Goal: Information Seeking & Learning: Learn about a topic

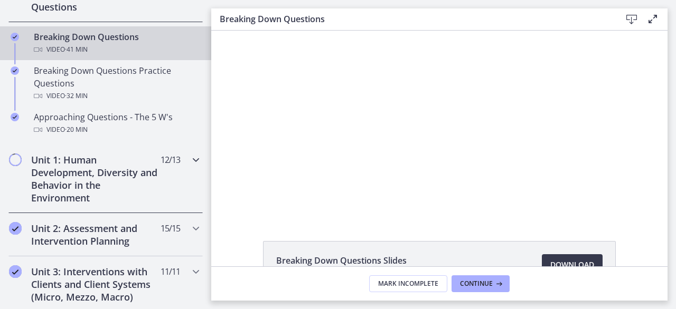
click at [95, 185] on h2 "Unit 1: Human Development, Diversity and Behavior in the Environment" at bounding box center [95, 179] width 129 height 51
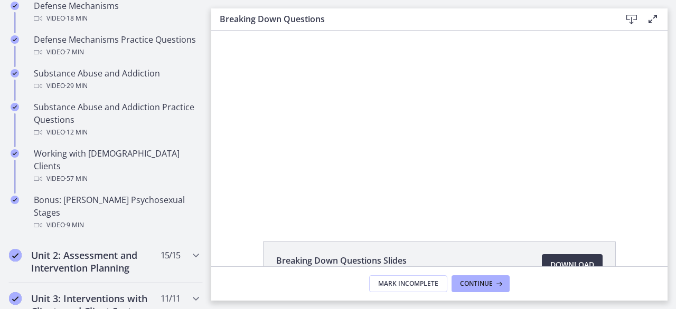
scroll to position [661, 0]
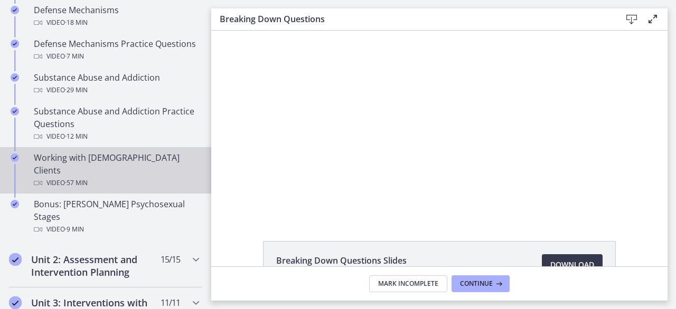
click at [111, 177] on div "Video · 57 min" at bounding box center [116, 183] width 165 height 13
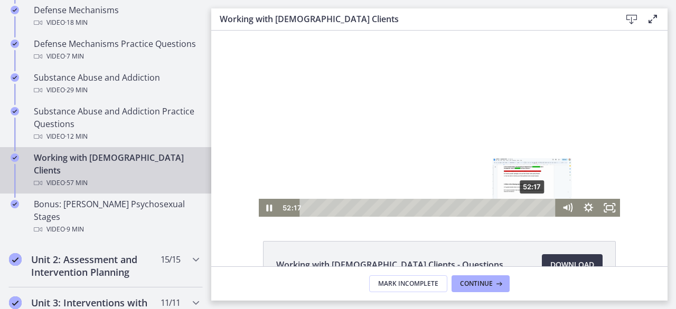
click at [529, 210] on div "52:17" at bounding box center [429, 208] width 244 height 18
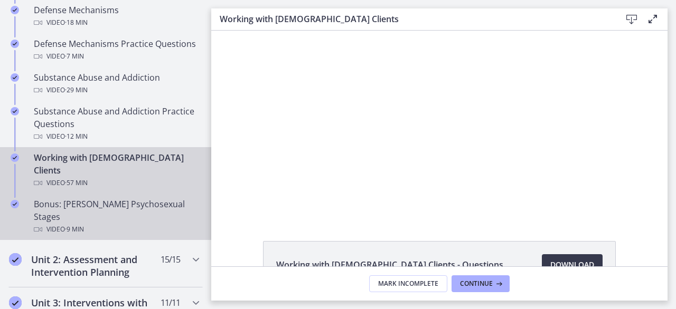
click at [129, 223] on div "Video · 9 min" at bounding box center [116, 229] width 165 height 13
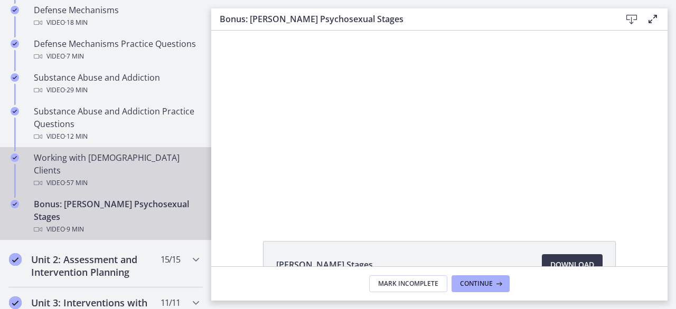
click at [128, 177] on div "Video · 57 min" at bounding box center [116, 183] width 165 height 13
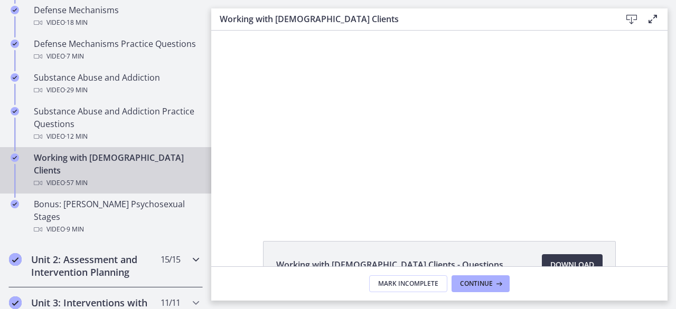
click at [124, 253] on h2 "Unit 2: Assessment and Intervention Planning" at bounding box center [95, 265] width 129 height 25
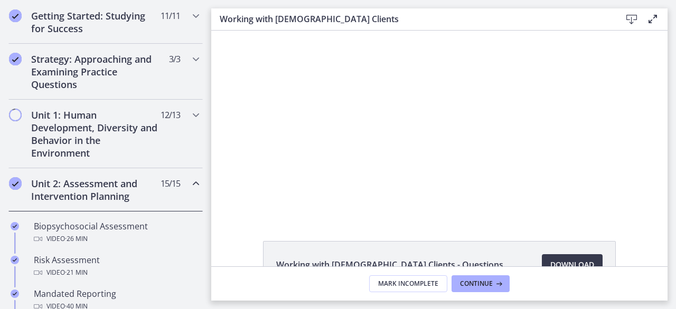
scroll to position [193, 0]
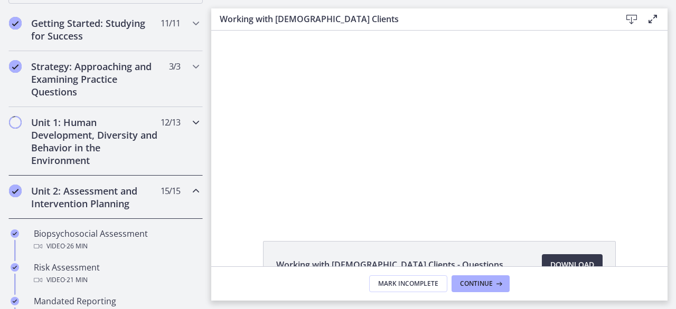
click at [125, 127] on h2 "Unit 1: Human Development, Diversity and Behavior in the Environment" at bounding box center [95, 141] width 129 height 51
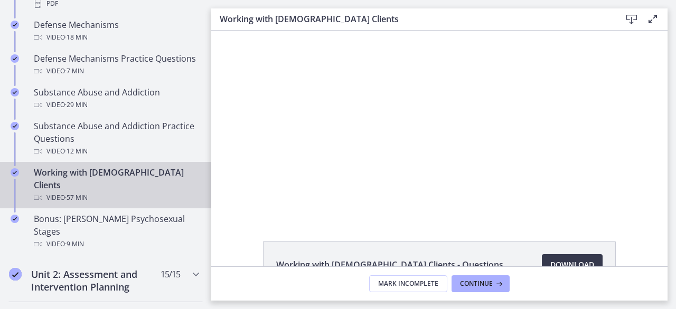
scroll to position [634, 0]
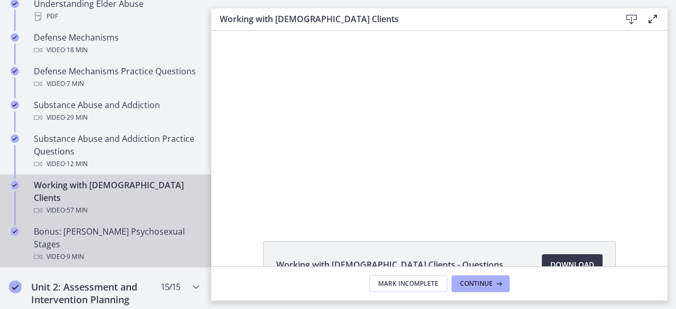
click at [84, 251] on span "· 9 min" at bounding box center [74, 257] width 19 height 13
